Goal: Participate in discussion: Engage in conversation with other users on a specific topic

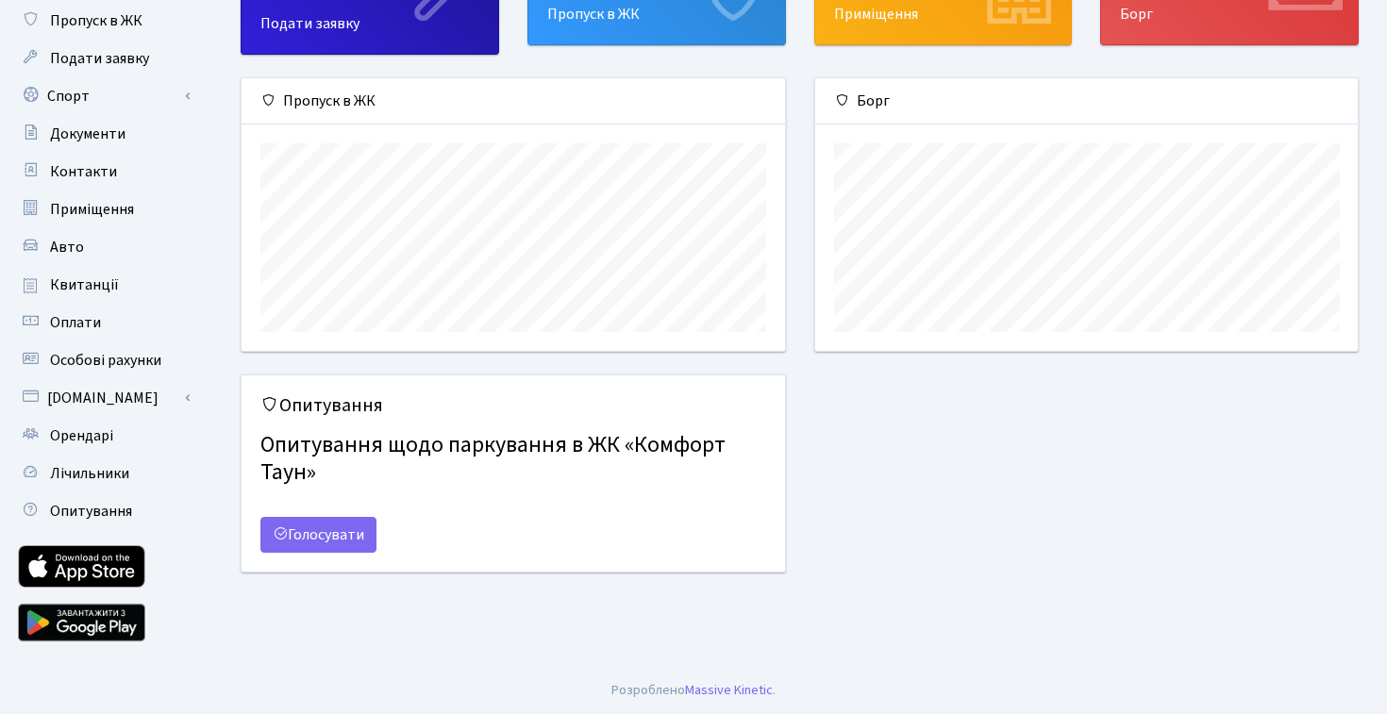
scroll to position [134, 0]
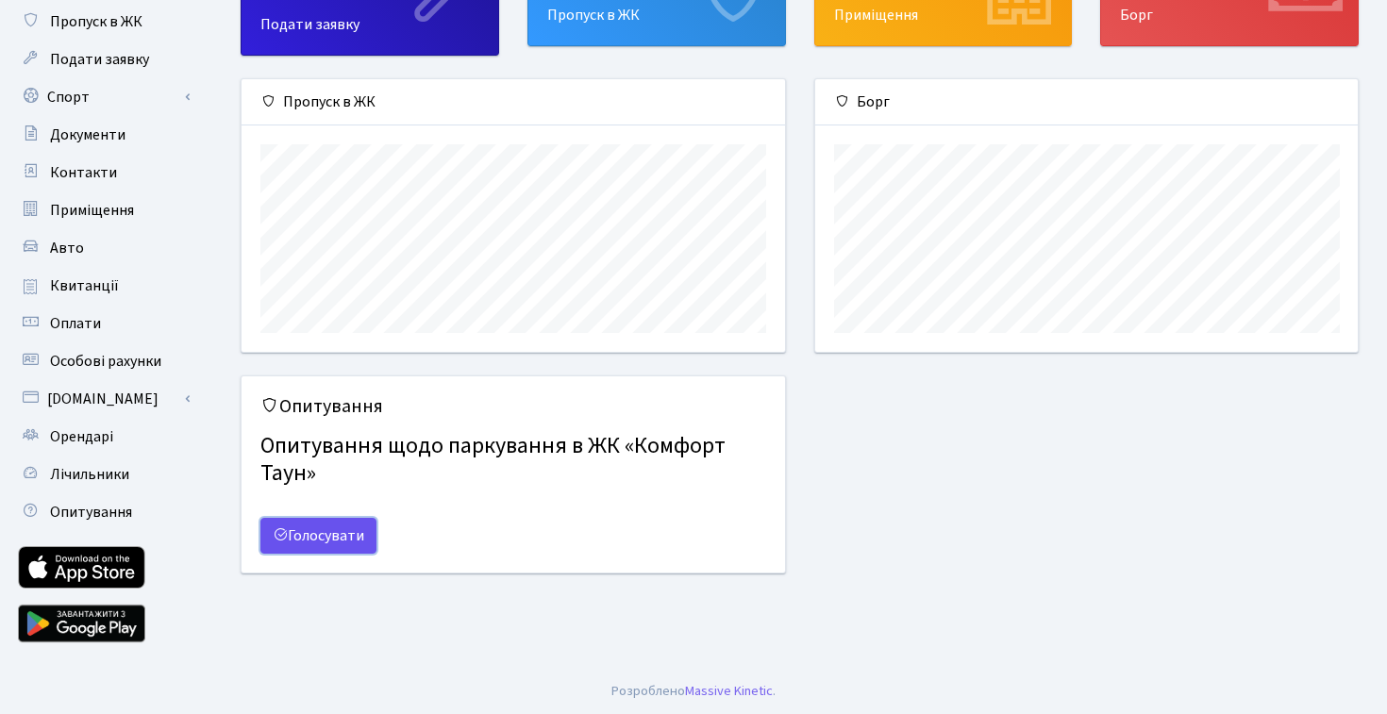
click at [347, 531] on link "Голосувати" at bounding box center [318, 536] width 116 height 36
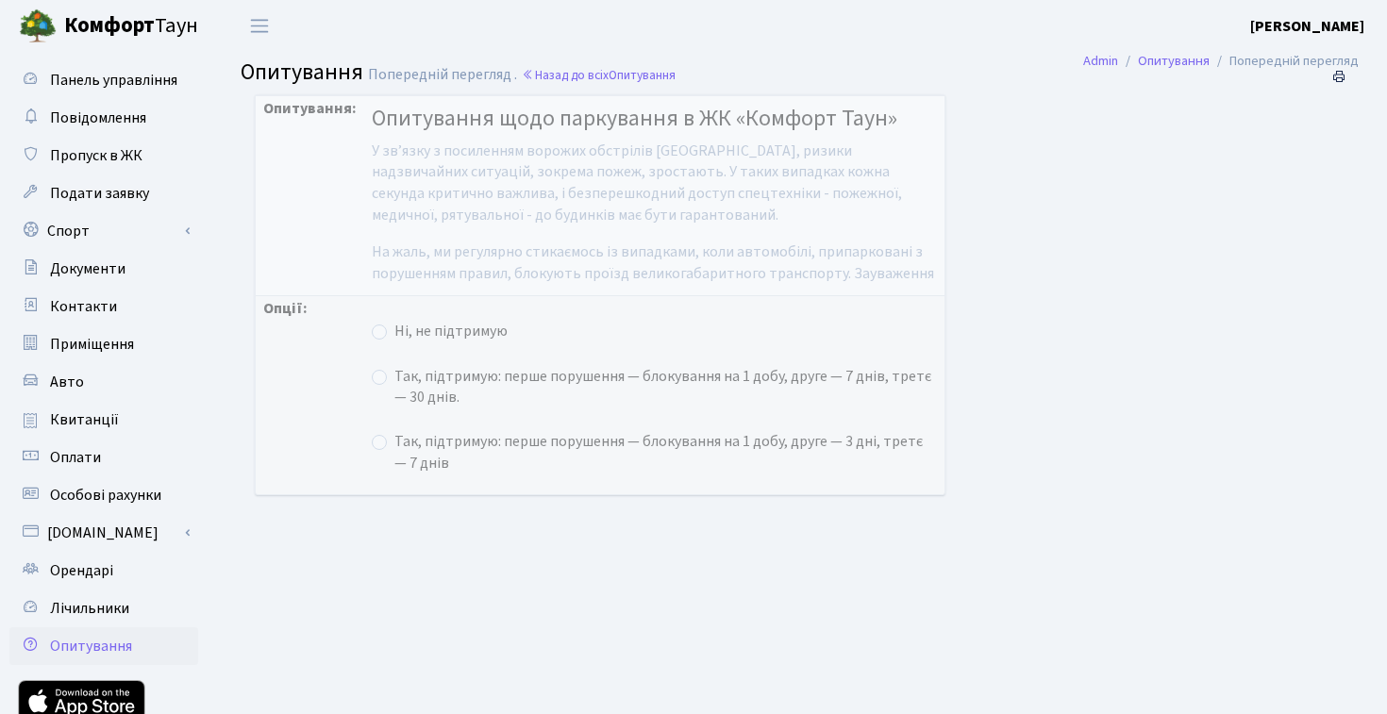
click at [394, 453] on label "Так, підтримую: перше порушення — блокування на 1 добу, друге — 3 дні, третє — …" at bounding box center [665, 452] width 543 height 43
click at [394, 444] on input "Так, підтримую: перше порушення — блокування на 1 добу, друге — 3 дні, третє — …" at bounding box center [400, 437] width 12 height 12
radio input "true"
